Goal: Task Accomplishment & Management: Use online tool/utility

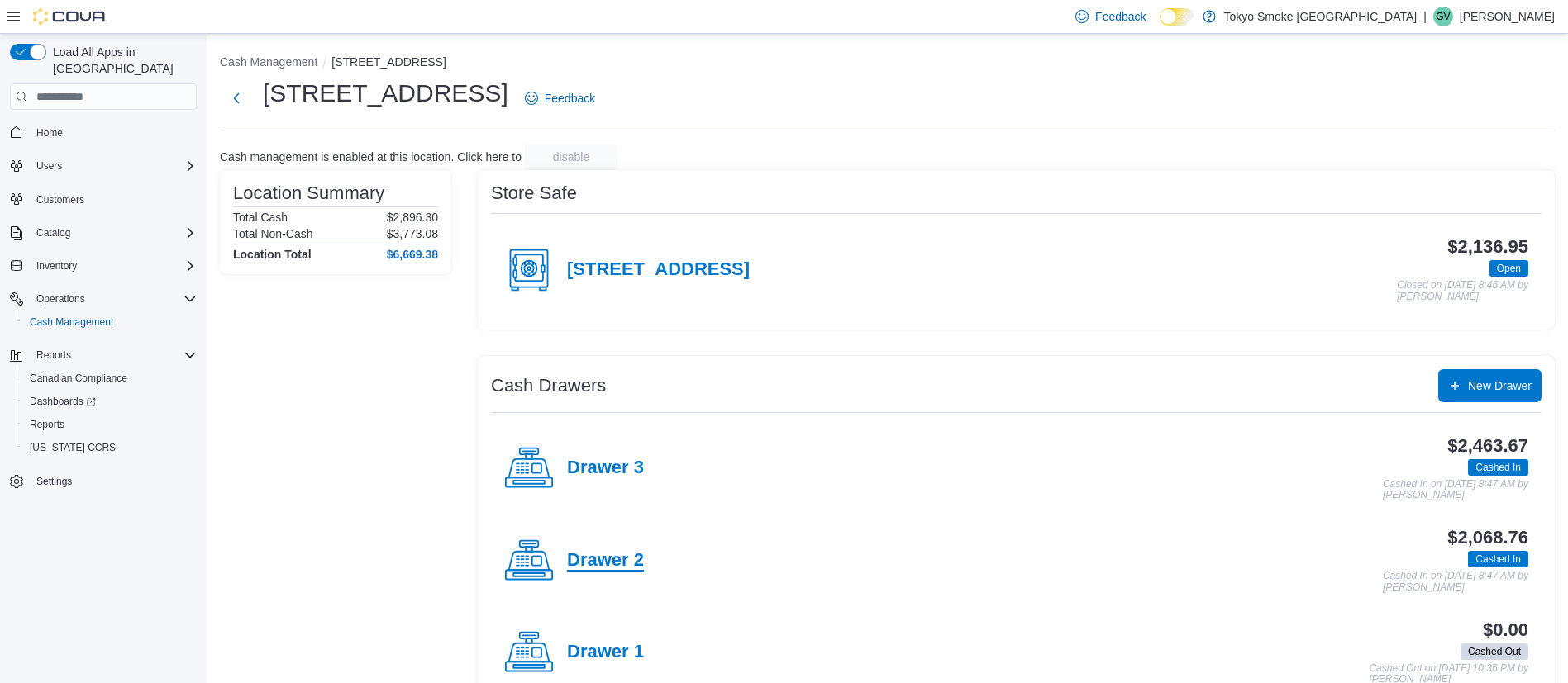
click at [617, 568] on h4 "Drawer 2" at bounding box center [605, 561] width 76 height 21
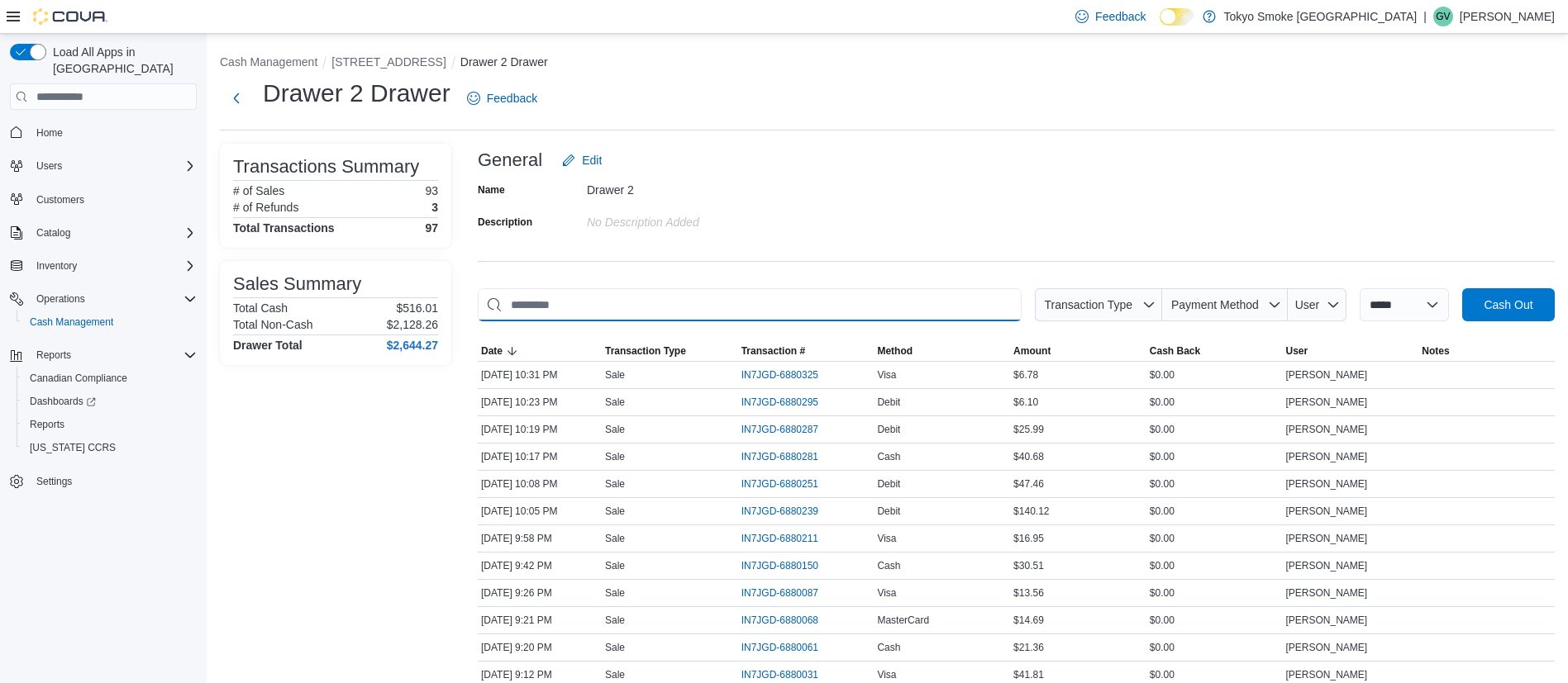
click at [770, 313] on input "This is a search bar. As you type, the results lower in the page will automatic…" at bounding box center [749, 305] width 544 height 33
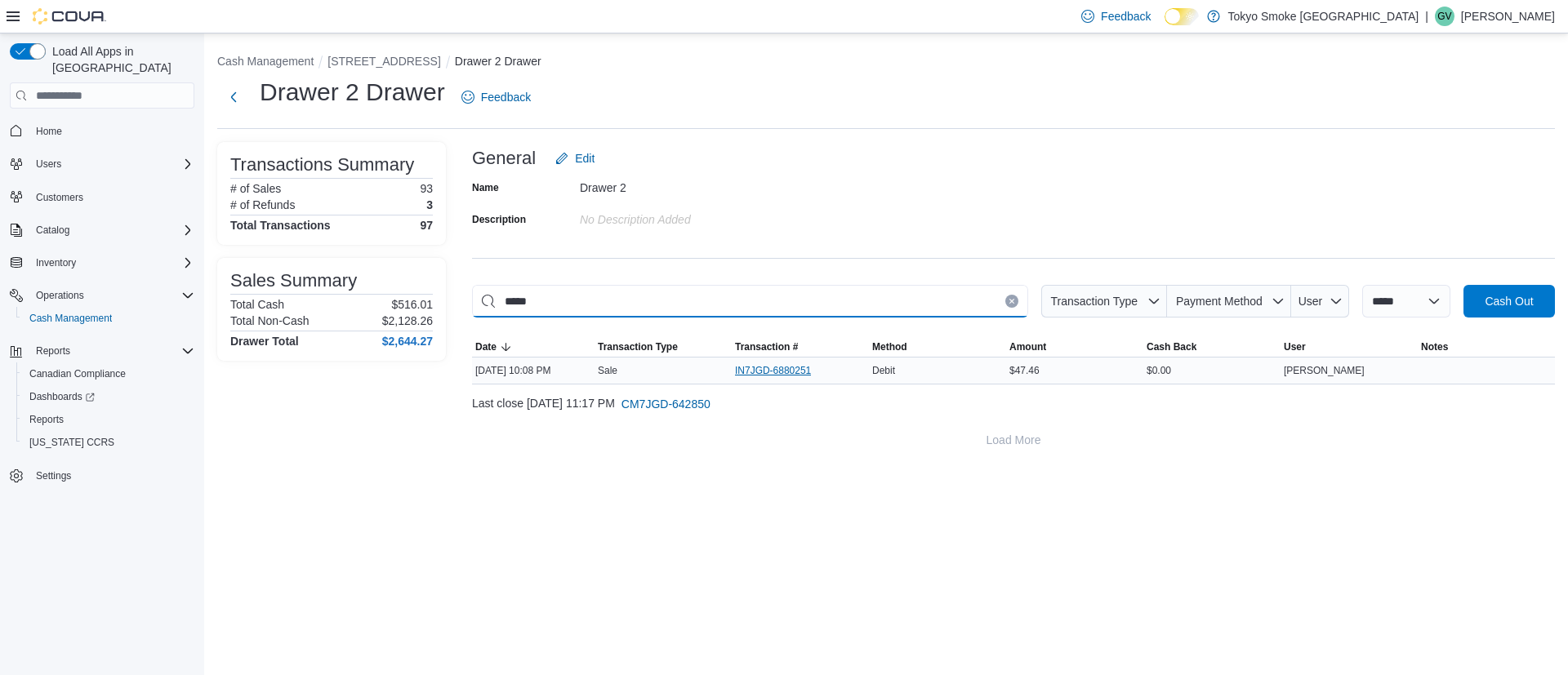
type input "*****"
click at [755, 370] on span "IN7JGD-6880251" at bounding box center [772, 370] width 75 height 13
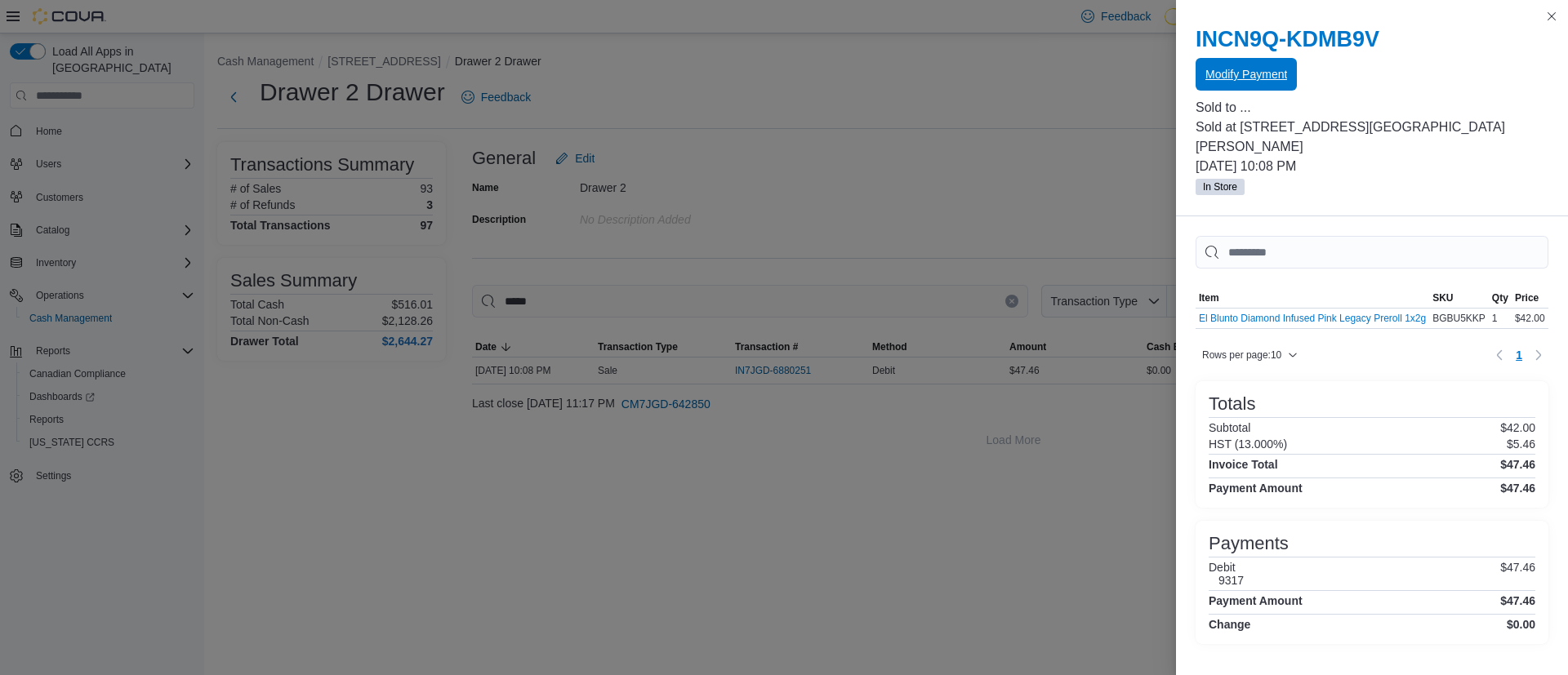
click at [1228, 88] on span "Modify Payment" at bounding box center [1246, 75] width 82 height 33
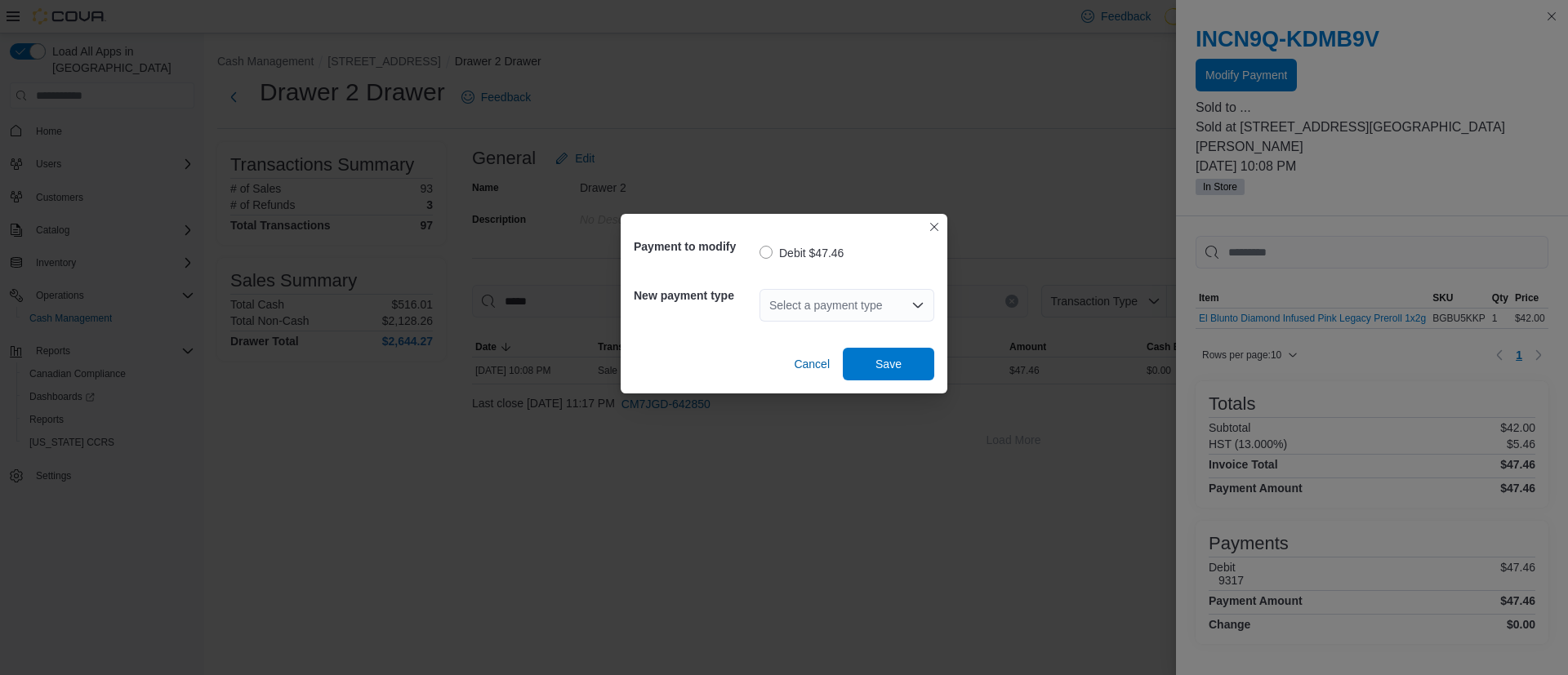
click at [852, 299] on div "Select a payment type" at bounding box center [847, 306] width 175 height 33
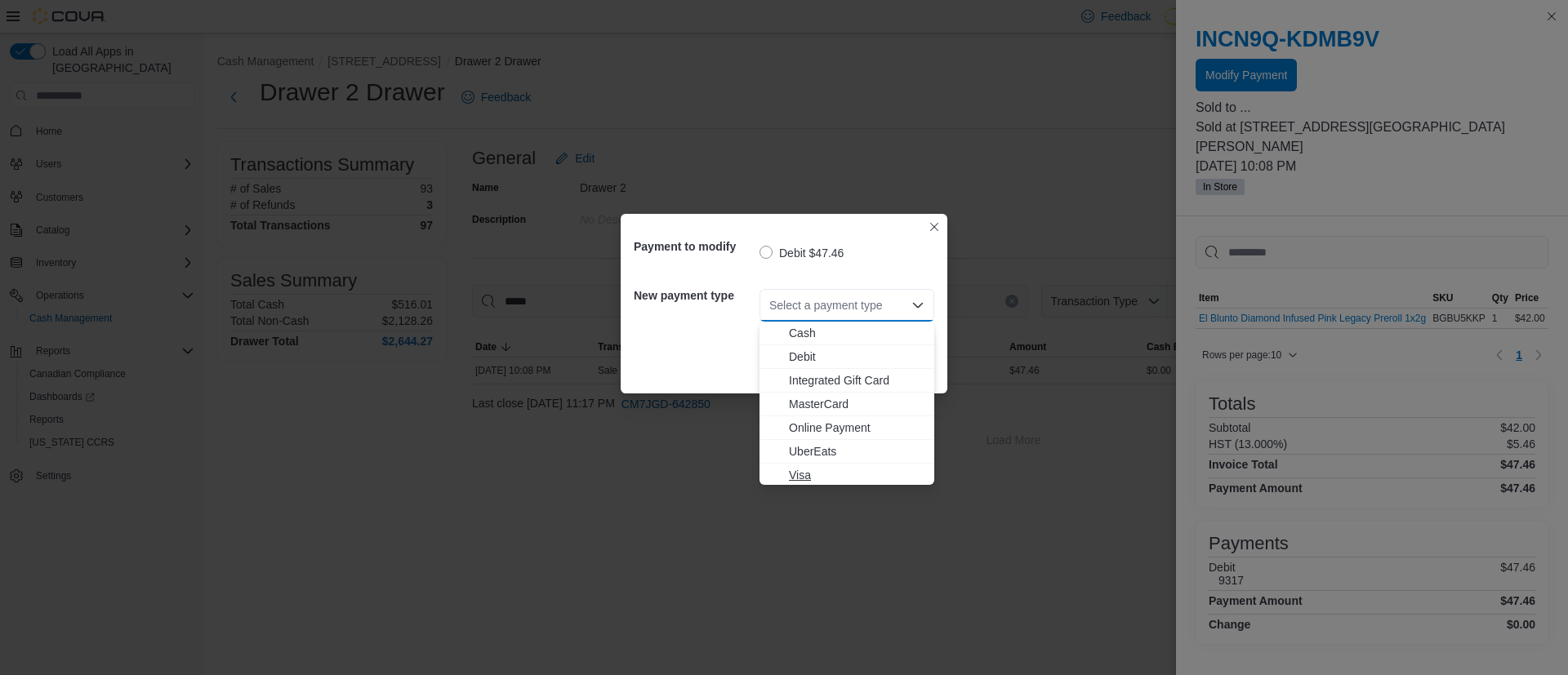
click at [802, 468] on span "Visa" at bounding box center [856, 476] width 136 height 16
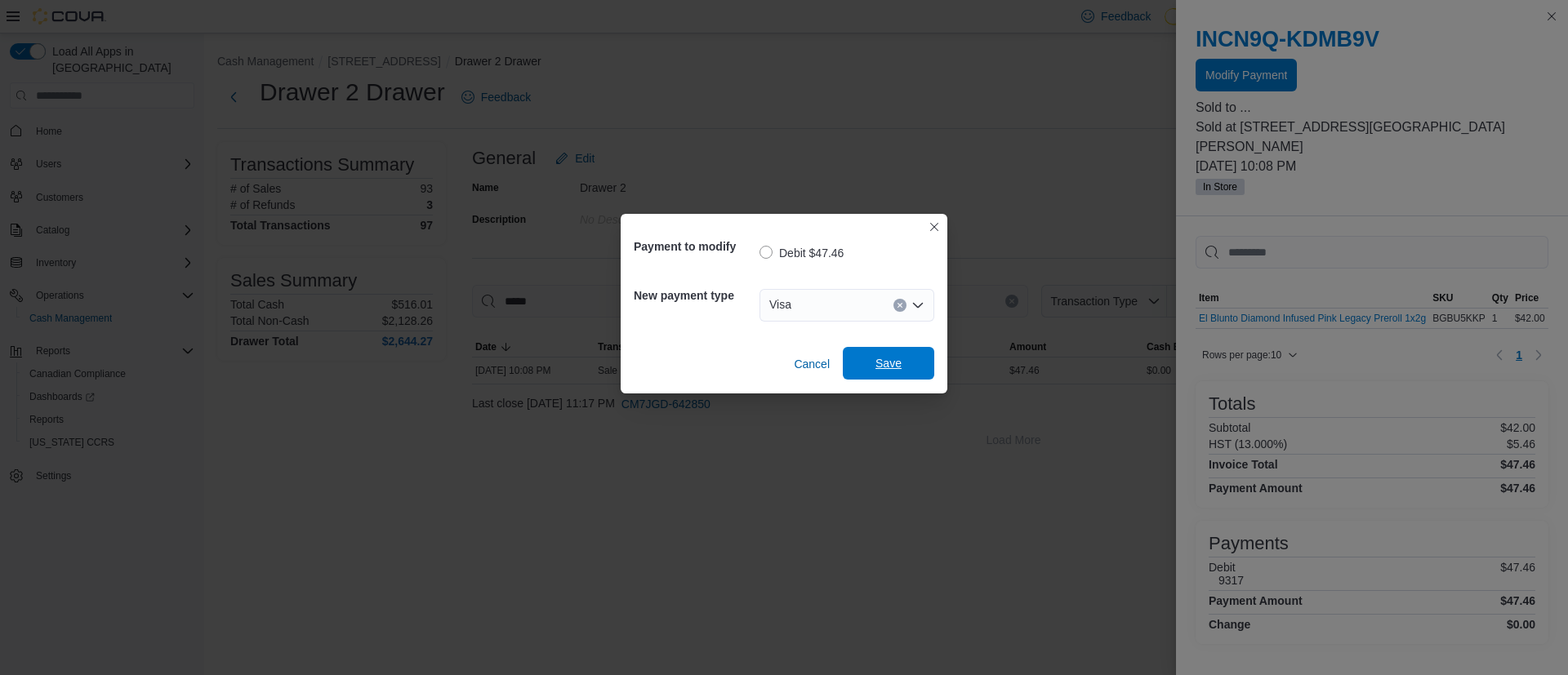
click at [876, 369] on span "Save" at bounding box center [888, 364] width 26 height 16
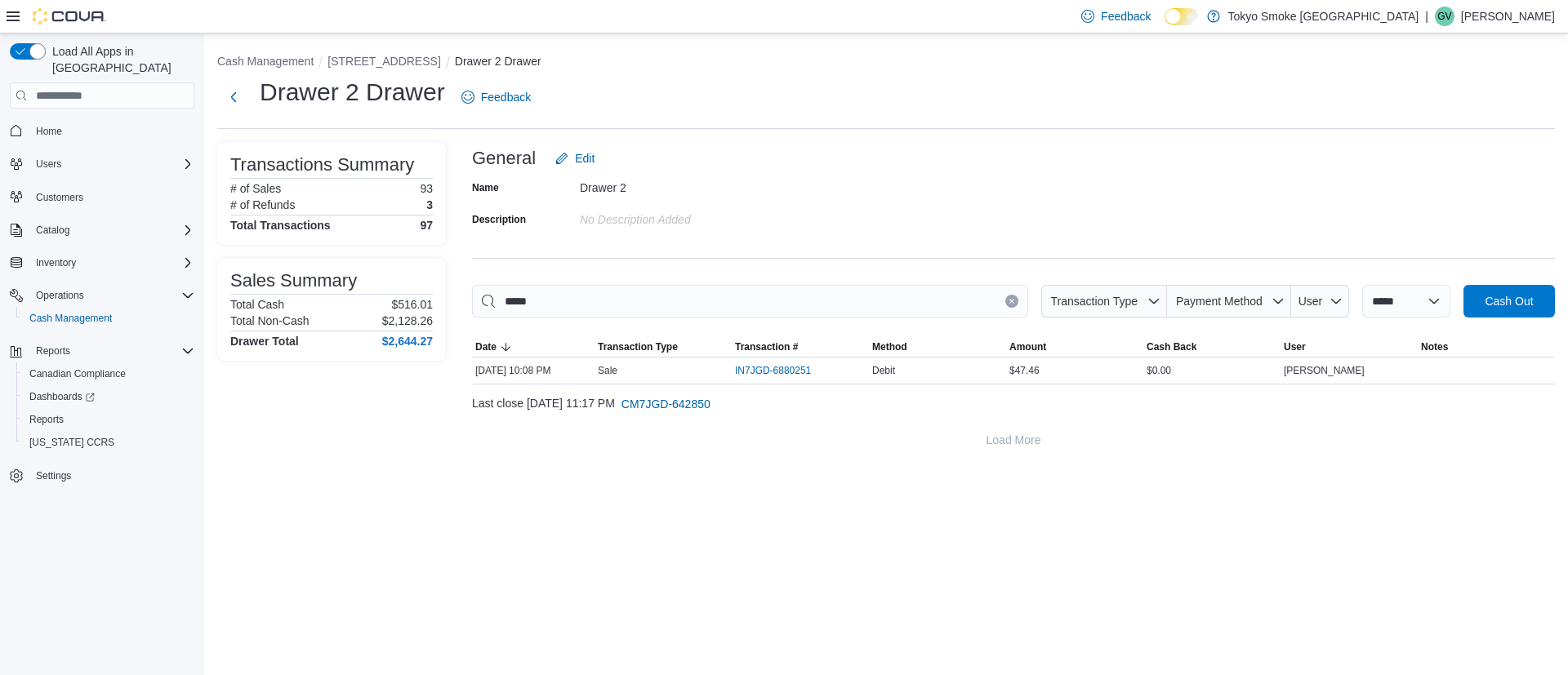
click at [1009, 300] on icon "Clear input" at bounding box center [1011, 301] width 6 height 6
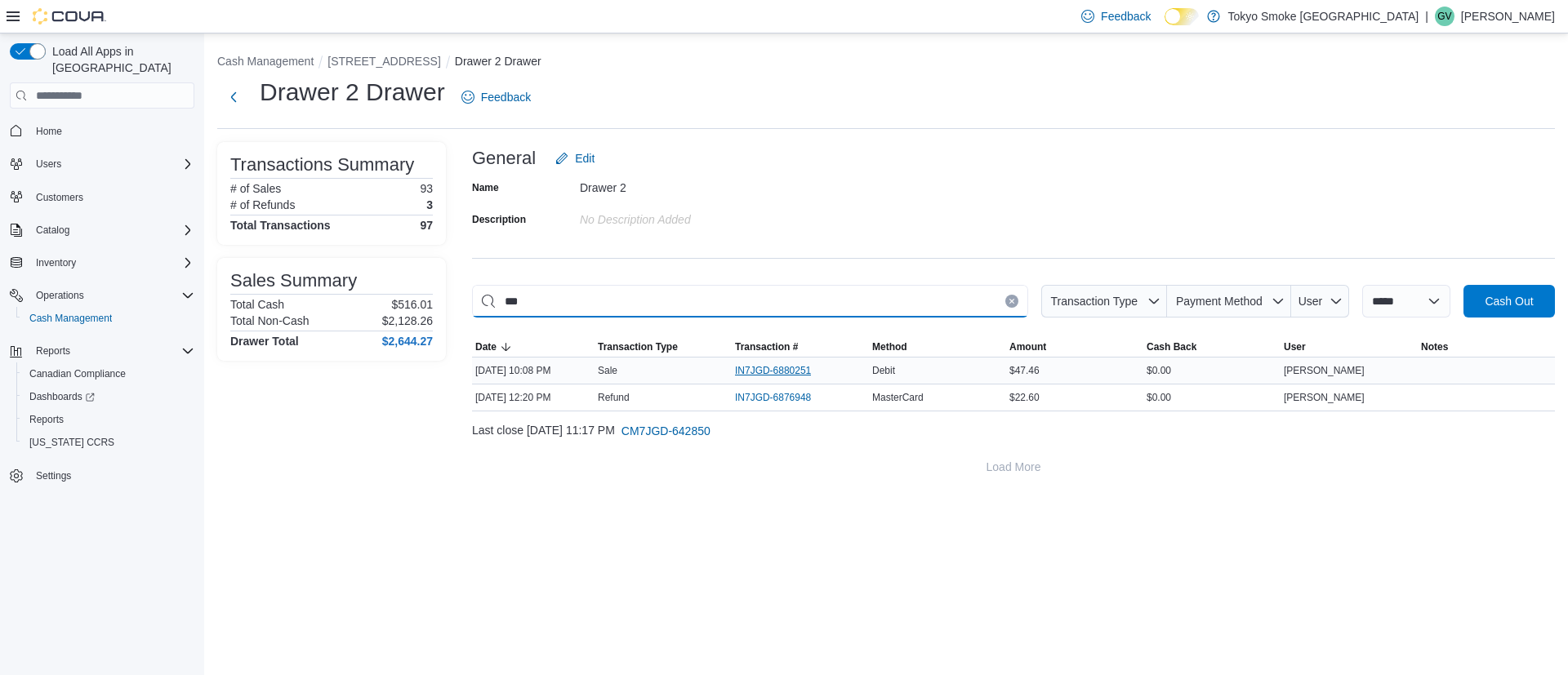
type input "***"
click at [815, 372] on span "IN7JGD-6880251" at bounding box center [780, 371] width 92 height 20
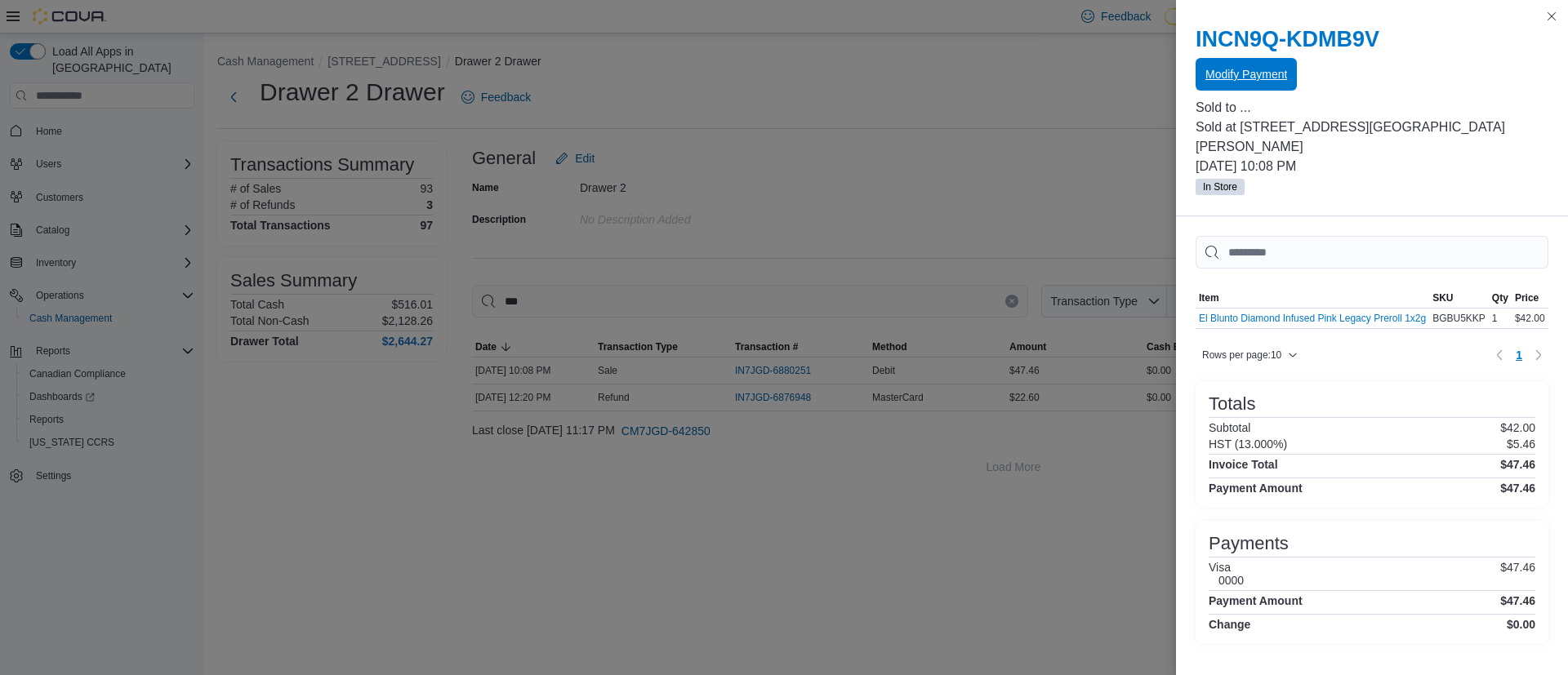
click at [1263, 66] on span "Modify Payment" at bounding box center [1246, 75] width 82 height 33
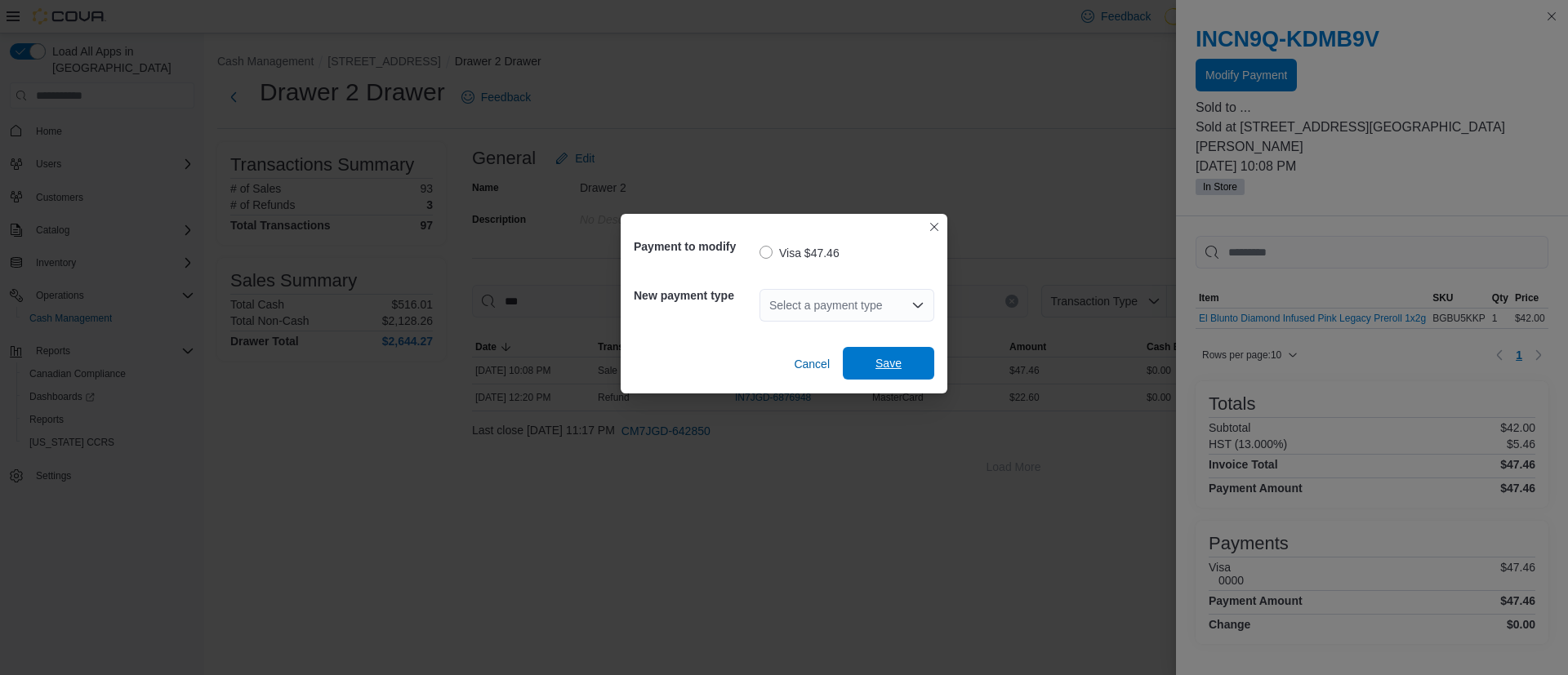
click at [874, 357] on span "Save" at bounding box center [888, 364] width 72 height 33
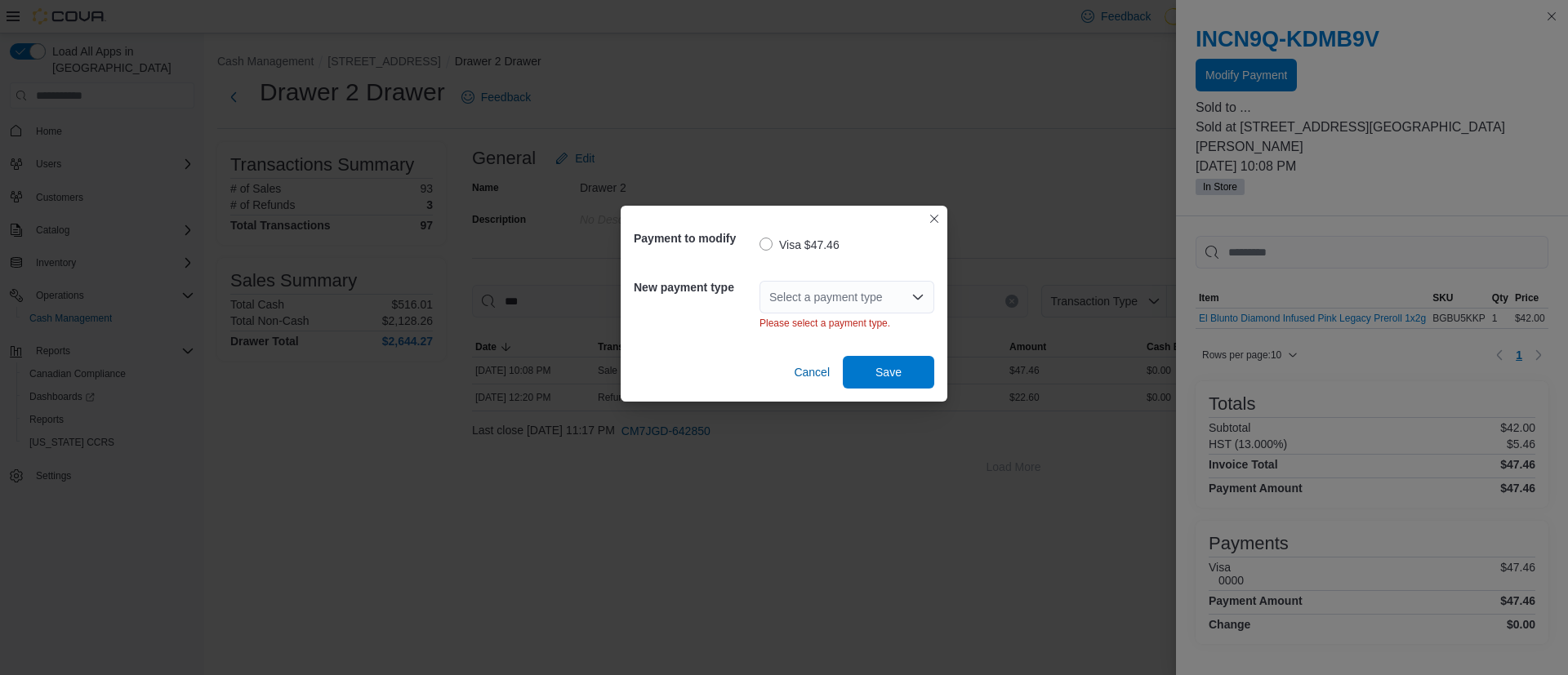
click at [595, 382] on div "Payment to modify Visa $47.46 New payment type Select a payment type Please sel…" at bounding box center [784, 338] width 1568 height 675
click at [818, 380] on span "Cancel" at bounding box center [812, 372] width 36 height 33
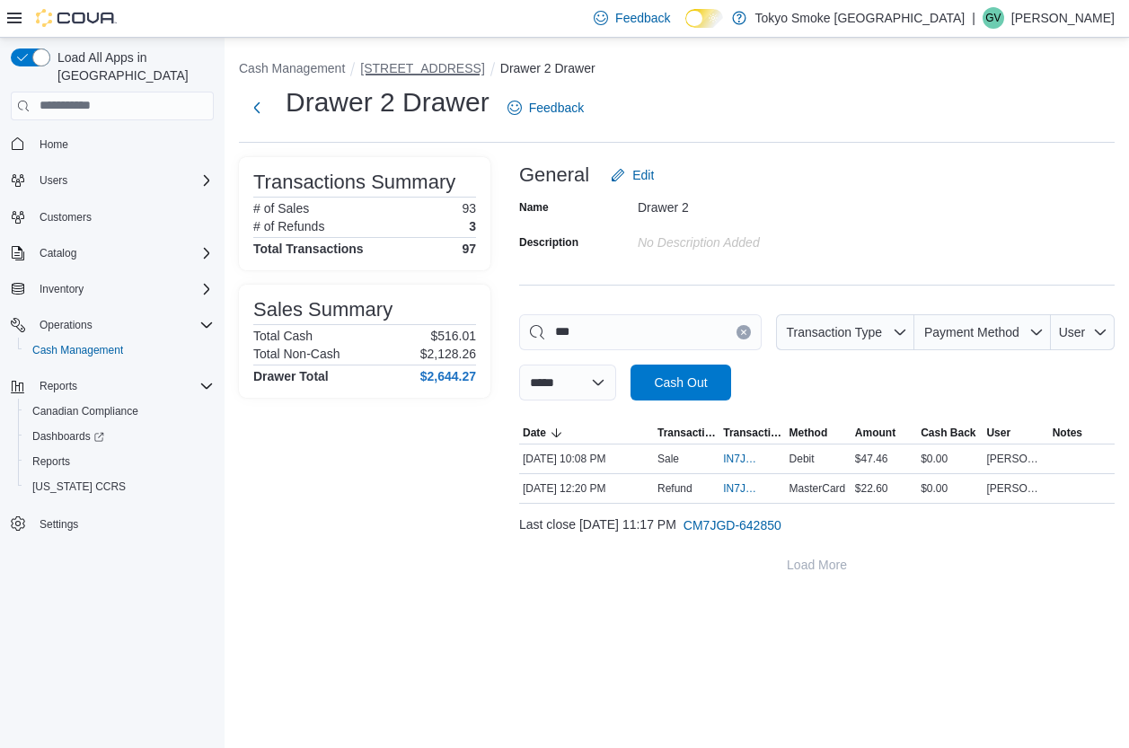
click at [412, 72] on button "[STREET_ADDRESS]" at bounding box center [422, 68] width 124 height 14
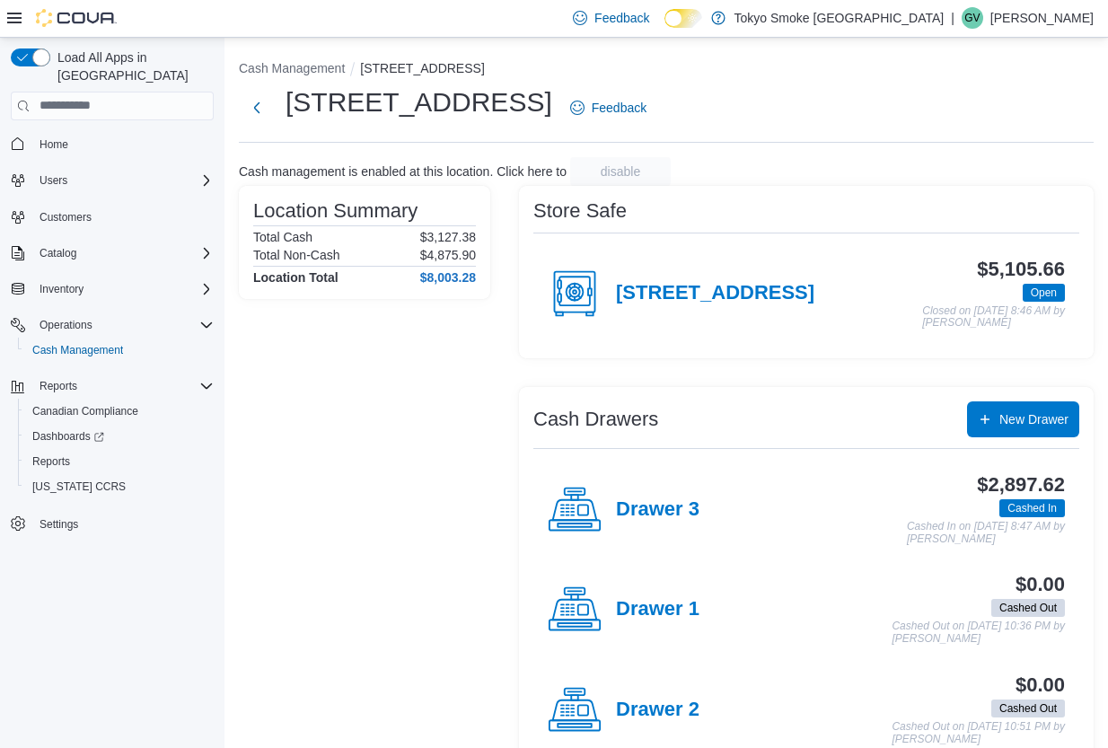
click at [653, 528] on div "Drawer 3" at bounding box center [624, 510] width 152 height 54
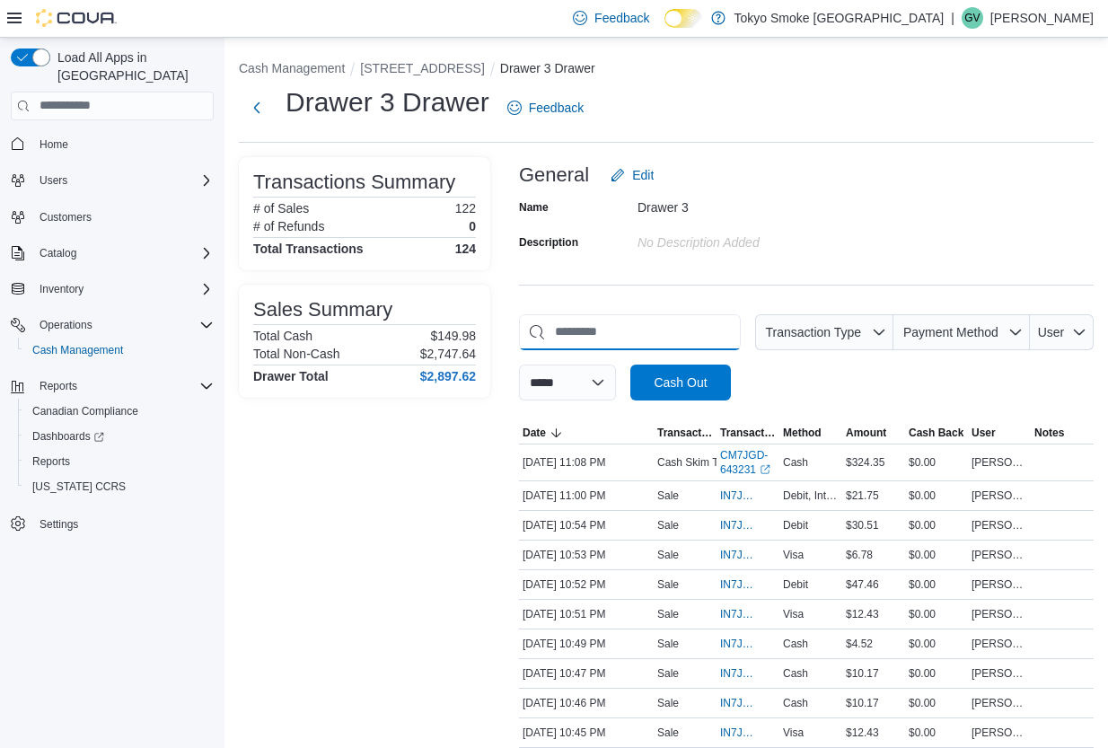
click at [607, 339] on input "This is a search bar. As you type, the results lower in the page will automatic…" at bounding box center [630, 332] width 222 height 36
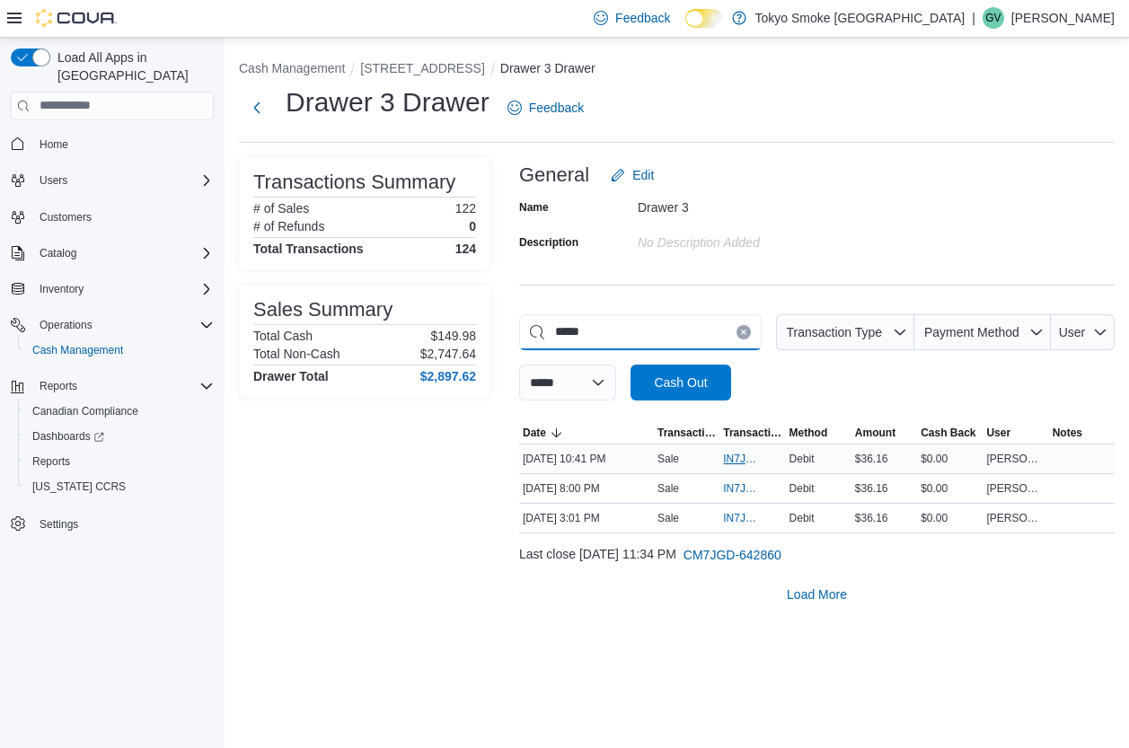
type input "*****"
click at [737, 462] on span "IN7JGD-6880368" at bounding box center [743, 459] width 40 height 14
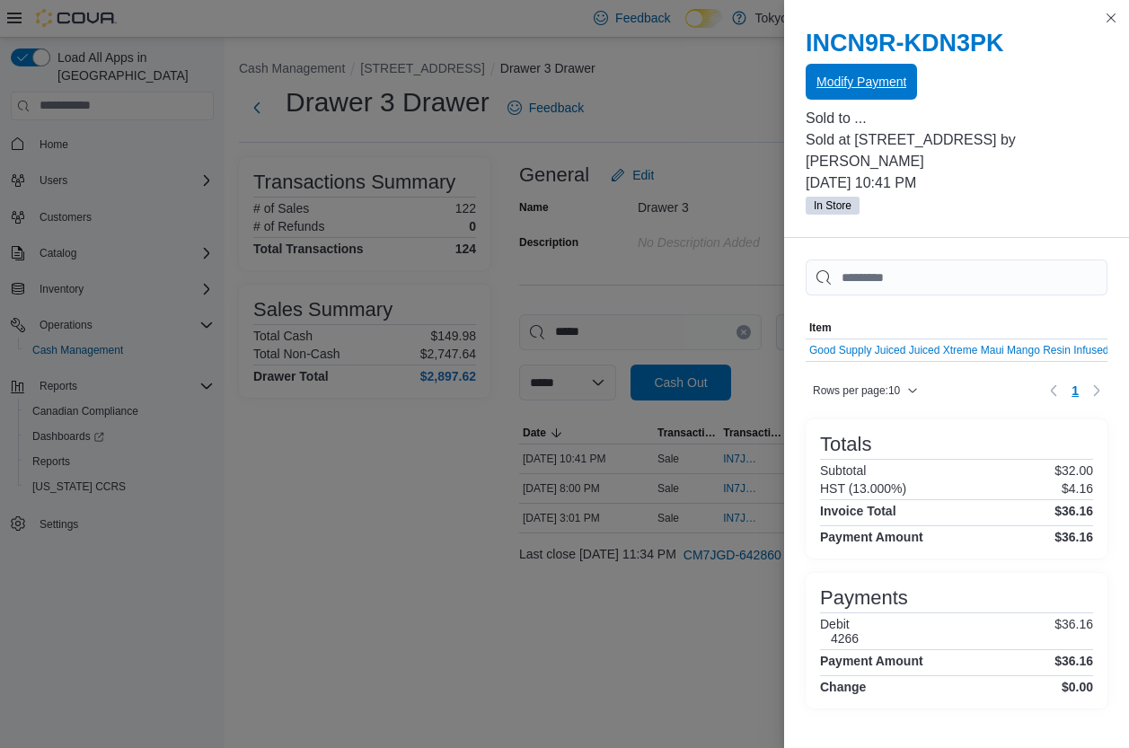
click at [867, 86] on span "Modify Payment" at bounding box center [861, 82] width 90 height 18
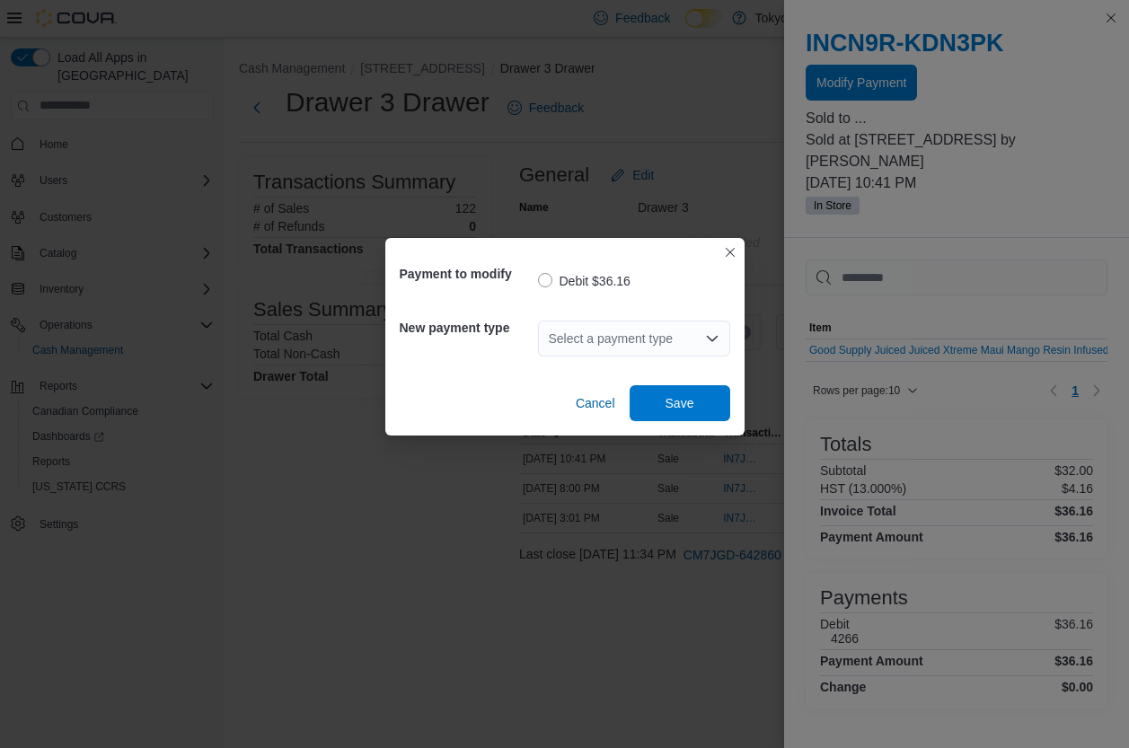
click at [604, 368] on div "New payment type Select a payment type" at bounding box center [565, 338] width 330 height 65
click at [654, 349] on div "Select a payment type" at bounding box center [634, 339] width 192 height 36
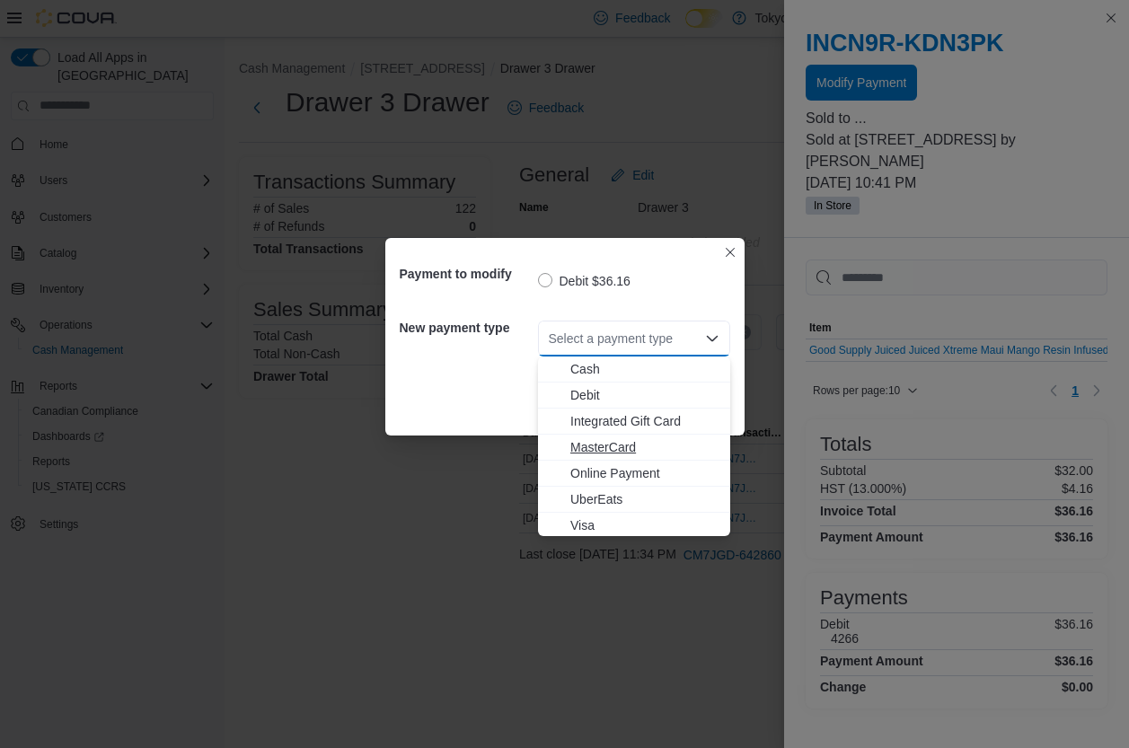
click at [627, 451] on span "MasterCard" at bounding box center [644, 447] width 149 height 18
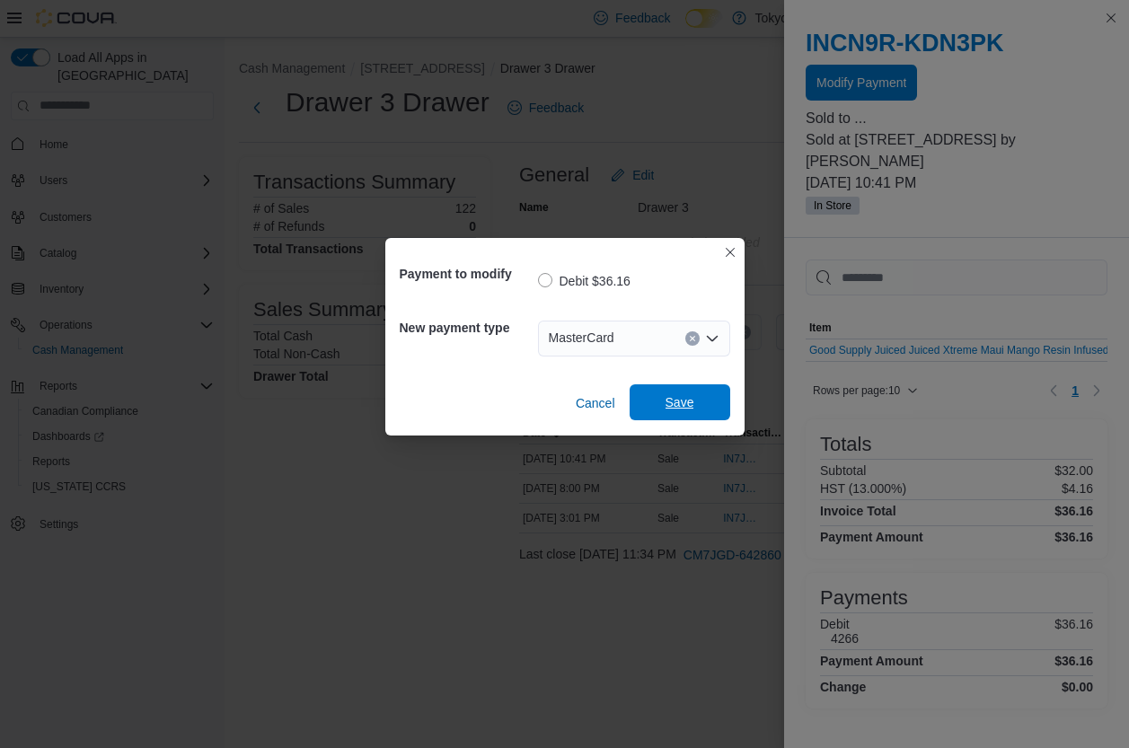
click at [706, 412] on span "Save" at bounding box center [679, 402] width 79 height 36
